Goal: Information Seeking & Learning: Find specific fact

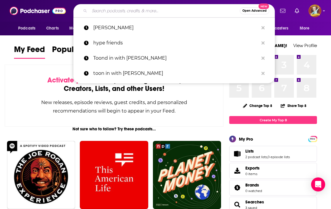
click at [127, 12] on input "Search podcasts, credits, & more..." at bounding box center [165, 10] width 150 height 9
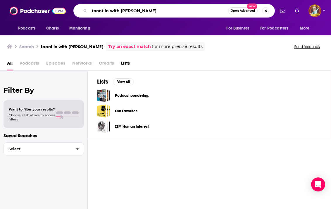
click at [104, 12] on input "toont in with [PERSON_NAME]" at bounding box center [159, 10] width 139 height 9
click at [161, 10] on input "toond in with [PERSON_NAME]" at bounding box center [159, 10] width 139 height 9
type input "toond in with [PERSON_NAME]"
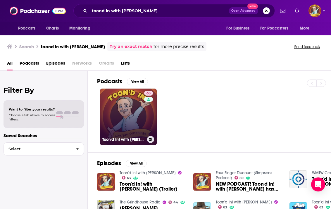
click at [144, 117] on link "63 Toon'd In! with [PERSON_NAME]" at bounding box center [128, 117] width 57 height 57
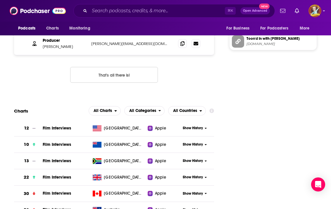
scroll to position [723, 0]
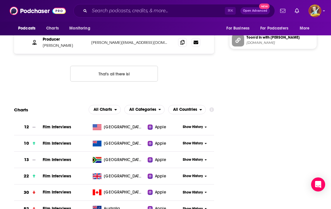
click at [64, 125] on span "Film Interviews" at bounding box center [57, 127] width 28 height 5
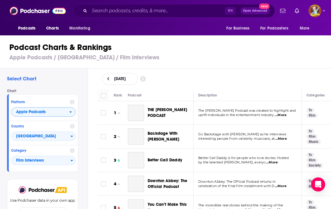
click at [71, 110] on icon "open menu" at bounding box center [70, 112] width 3 height 4
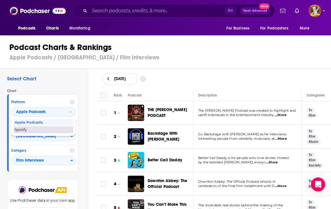
click at [24, 131] on span "Spotify" at bounding box center [43, 130] width 57 height 4
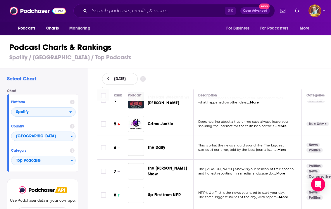
scroll to position [86, 0]
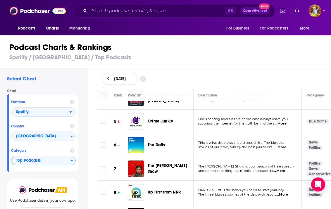
click at [68, 161] on span "Top Podcasts" at bounding box center [40, 161] width 59 height 10
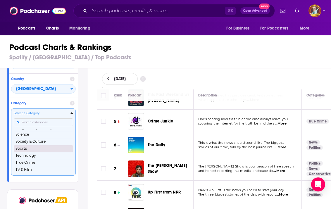
scroll to position [65, 0]
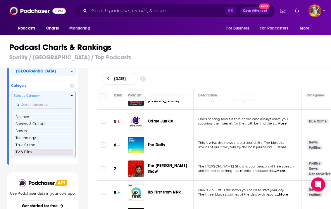
click at [30, 151] on button "TV & Film" at bounding box center [43, 152] width 59 height 7
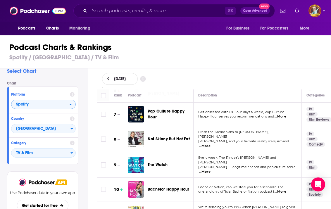
click at [53, 103] on span "Spotify" at bounding box center [40, 105] width 58 height 10
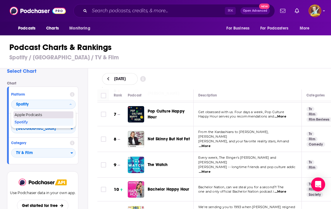
click at [37, 115] on span "Apple Podcasts" at bounding box center [43, 115] width 57 height 4
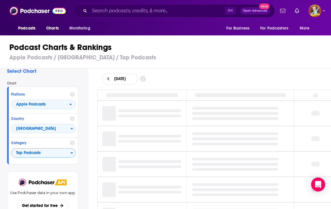
click at [49, 151] on span "Top Podcasts" at bounding box center [40, 153] width 59 height 10
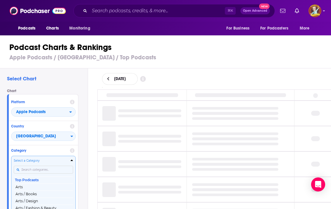
click at [41, 168] on div "Select a Category Top Podcasts Arts Arts / Books Arts / Design Arts / Fashion &…" at bounding box center [43, 190] width 59 height 62
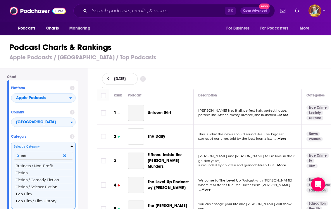
click at [37, 153] on input "mfil" at bounding box center [43, 156] width 59 height 8
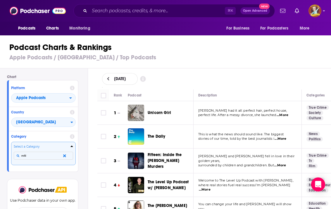
click at [37, 156] on input "mfil" at bounding box center [43, 156] width 59 height 8
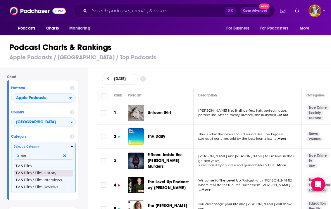
scroll to position [12, 0]
type input "film"
click at [50, 177] on button "TV & Film / Film Interviews" at bounding box center [43, 180] width 59 height 7
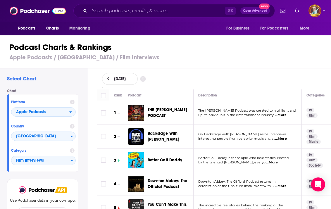
click at [218, 72] on div "[DATE]" at bounding box center [215, 79] width 244 height 21
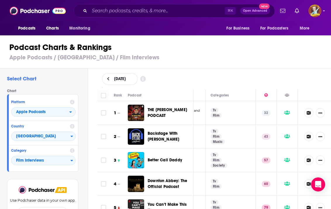
scroll to position [0, 96]
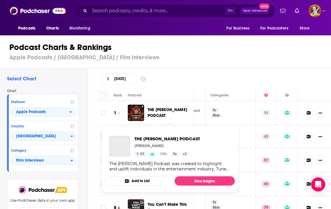
click at [167, 110] on span "THE [PERSON_NAME] PODCAST" at bounding box center [168, 112] width 40 height 11
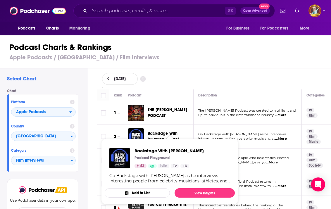
click at [180, 136] on span "Backstage With [PERSON_NAME] Podcast Playground 43 Idle Tv + 3 Go Backstage wit…" at bounding box center [169, 171] width 137 height 73
click at [185, 136] on span "Backstage With [PERSON_NAME] Podcast Playground 43 Idle Tv + 3 Go Backstage wit…" at bounding box center [169, 171] width 137 height 73
click at [161, 138] on span "Backstage With [PERSON_NAME] Podcast Playground 43 Idle Tv + 3 Go Backstage wit…" at bounding box center [169, 171] width 137 height 73
click at [157, 150] on span "Backstage With [PERSON_NAME]" at bounding box center [169, 151] width 69 height 6
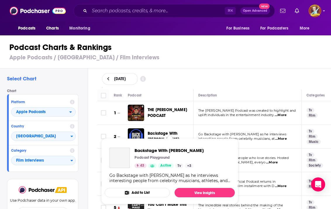
scroll to position [14, 1]
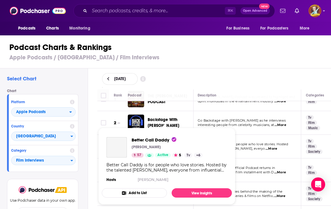
click at [177, 149] on div "[PERSON_NAME]" at bounding box center [167, 147] width 71 height 5
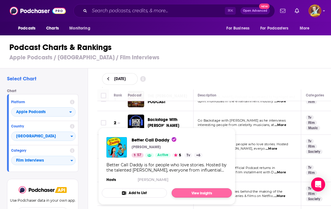
click at [206, 193] on link "View Insights" at bounding box center [202, 193] width 60 height 9
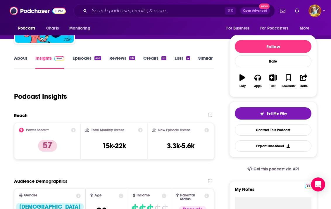
scroll to position [57, 0]
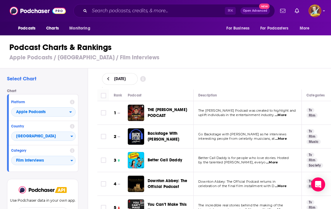
scroll to position [36, 0]
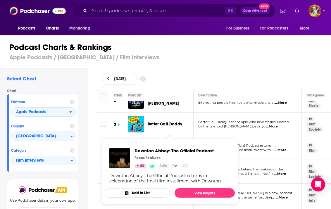
click at [174, 148] on div "Downton Abbey: The Official Podcast Focus Features 60 Idle Tv + 1 Downton Abbey…" at bounding box center [170, 165] width 130 height 45
click at [174, 148] on span "Downton Abbey: The Official Podcast" at bounding box center [174, 151] width 79 height 6
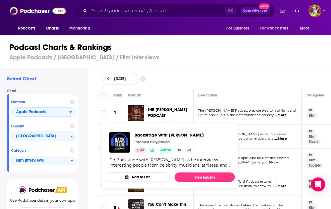
scroll to position [36, 0]
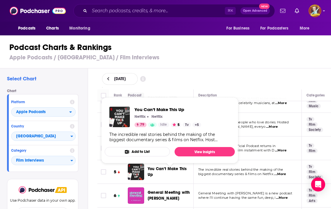
click at [171, 171] on span "You Can’t Make This Up" at bounding box center [167, 172] width 39 height 11
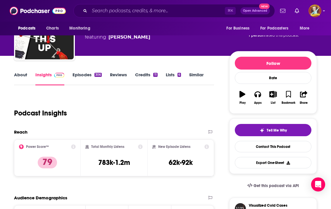
scroll to position [40, 0]
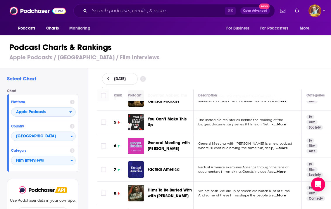
scroll to position [86, 0]
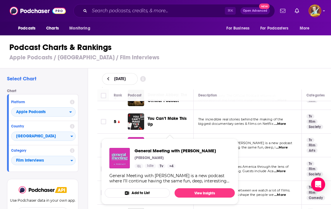
click at [174, 150] on span "General Meeting with [PERSON_NAME]" at bounding box center [176, 151] width 82 height 6
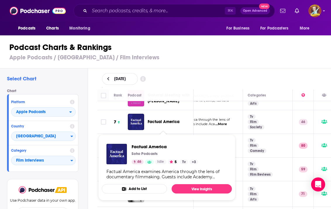
scroll to position [134, 30]
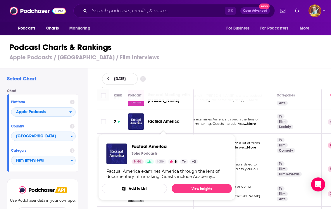
click at [163, 124] on span "Factual America" at bounding box center [164, 121] width 32 height 5
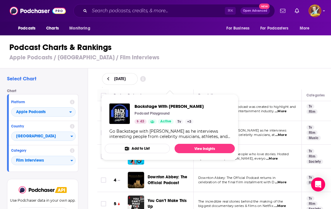
scroll to position [123, 0]
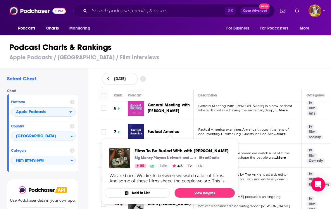
click at [178, 151] on span "Films To Be Buried With with [PERSON_NAME]" at bounding box center [182, 151] width 94 height 6
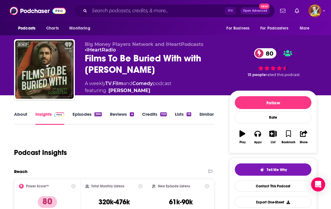
scroll to position [0, 1]
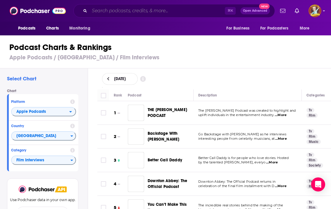
click at [108, 12] on input "Search podcasts, credits, & more..." at bounding box center [158, 10] width 136 height 9
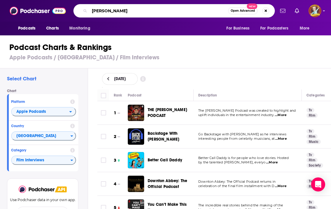
type input "Katie sackhoff"
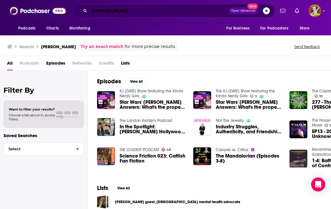
click at [93, 12] on input "Katie sackhoff" at bounding box center [159, 10] width 139 height 9
click at [155, 11] on input "the Katie sackhoff" at bounding box center [159, 10] width 139 height 9
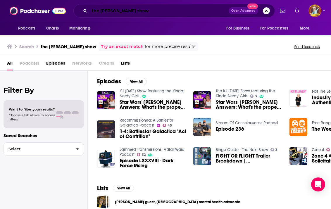
click at [164, 9] on input "the Katie sackhoff show" at bounding box center [159, 10] width 139 height 9
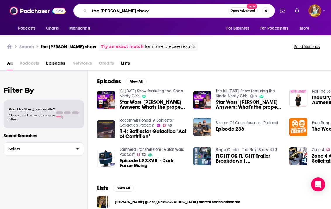
click at [164, 9] on input "the Katie sackhoff show" at bounding box center [159, 10] width 139 height 9
type input "Jim hill media"
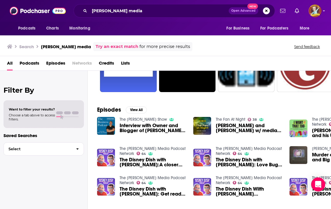
scroll to position [69, 0]
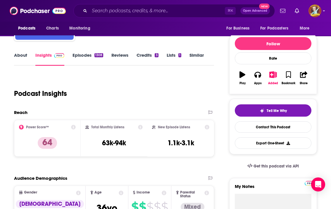
scroll to position [55, 0]
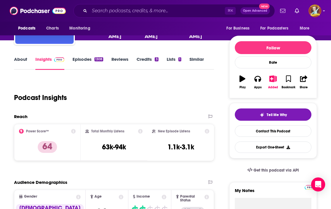
click at [87, 59] on link "Episodes 1308" at bounding box center [88, 63] width 31 height 13
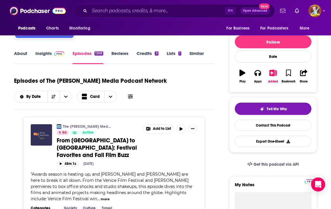
scroll to position [65, 0]
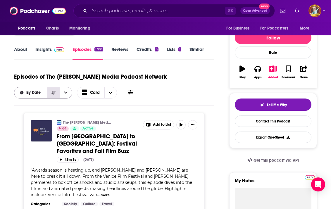
click at [54, 92] on icon "Sort Direction" at bounding box center [54, 93] width 4 height 4
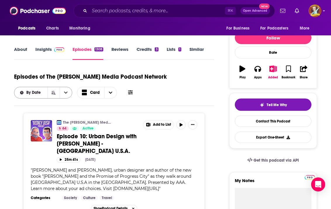
click at [66, 93] on icon "open menu" at bounding box center [66, 93] width 4 height 2
click at [66, 93] on icon "close menu" at bounding box center [66, 93] width 4 height 4
click at [66, 93] on icon "open menu" at bounding box center [66, 93] width 4 height 2
click at [34, 115] on span "By Rating" at bounding box center [47, 113] width 42 height 3
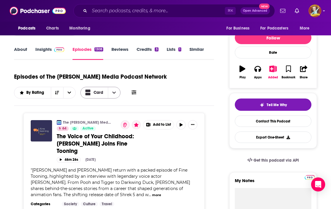
click at [114, 94] on icon "Choose View" at bounding box center [115, 93] width 4 height 2
click at [105, 116] on div "Table" at bounding box center [101, 113] width 40 height 10
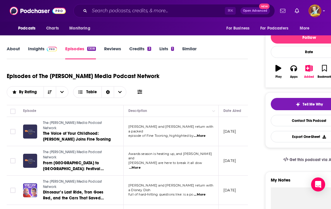
scroll to position [66, 20]
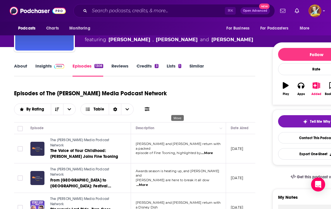
scroll to position [61, 0]
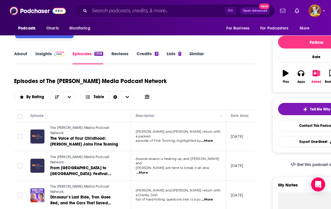
click at [148, 99] on span at bounding box center [147, 97] width 5 height 6
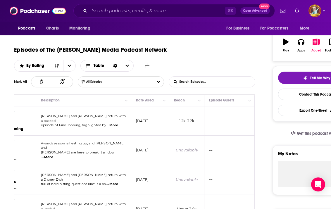
scroll to position [0, 0]
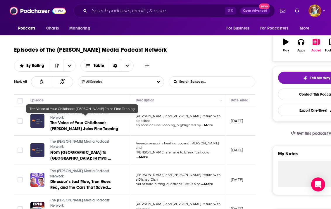
click at [100, 121] on span "The Voice of Your Childhood: Jim Cummings Joins Fine Tooning" at bounding box center [84, 126] width 68 height 11
